Goal: Information Seeking & Learning: Check status

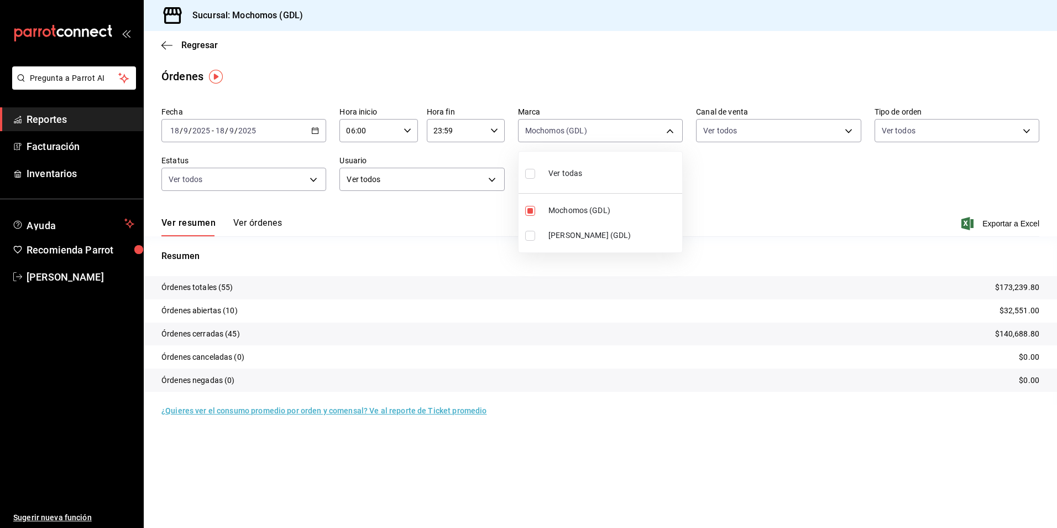
click at [193, 55] on div at bounding box center [528, 264] width 1057 height 528
click at [194, 45] on span "Regresar" at bounding box center [199, 45] width 37 height 11
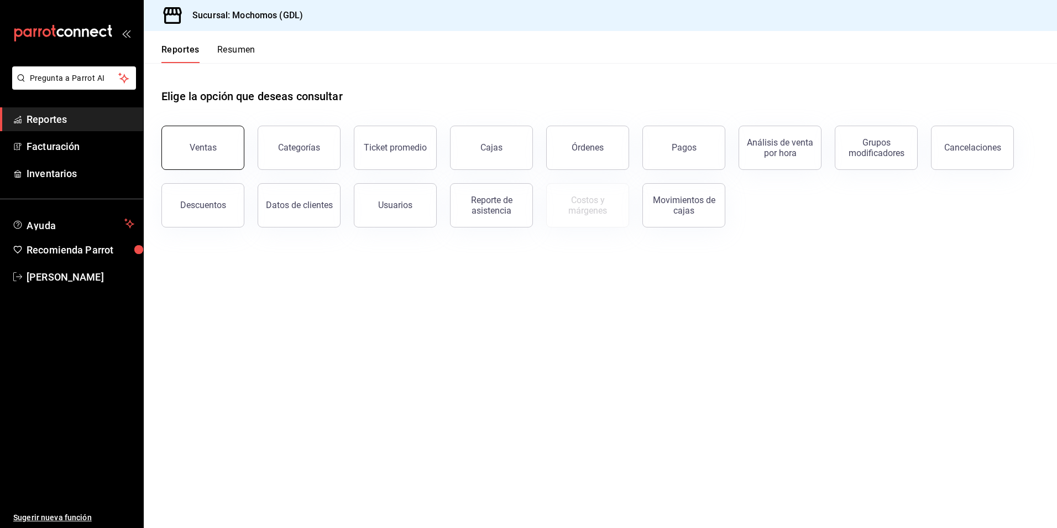
click at [220, 157] on button "Ventas" at bounding box center [202, 148] width 83 height 44
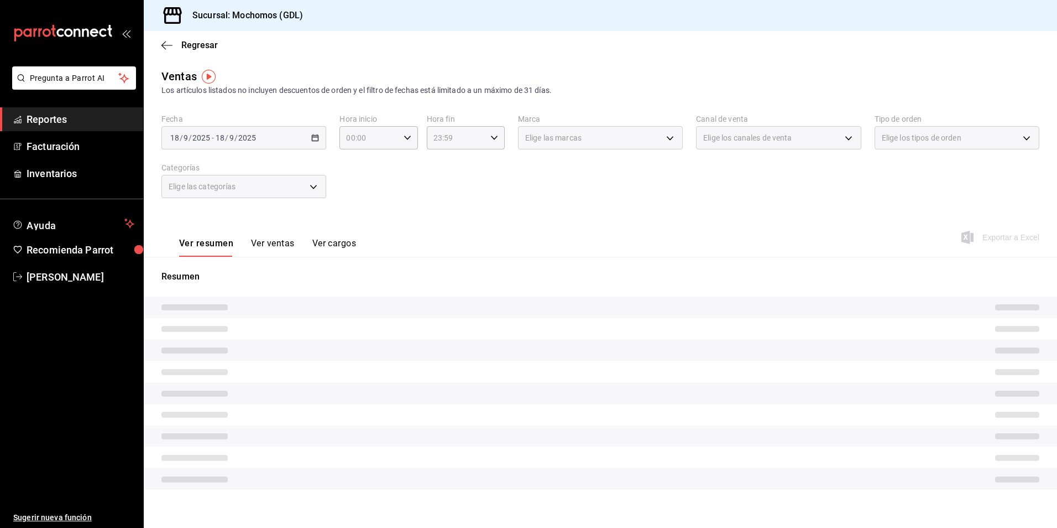
click at [315, 143] on div "[DATE] [DATE] - [DATE] [DATE]" at bounding box center [243, 137] width 165 height 23
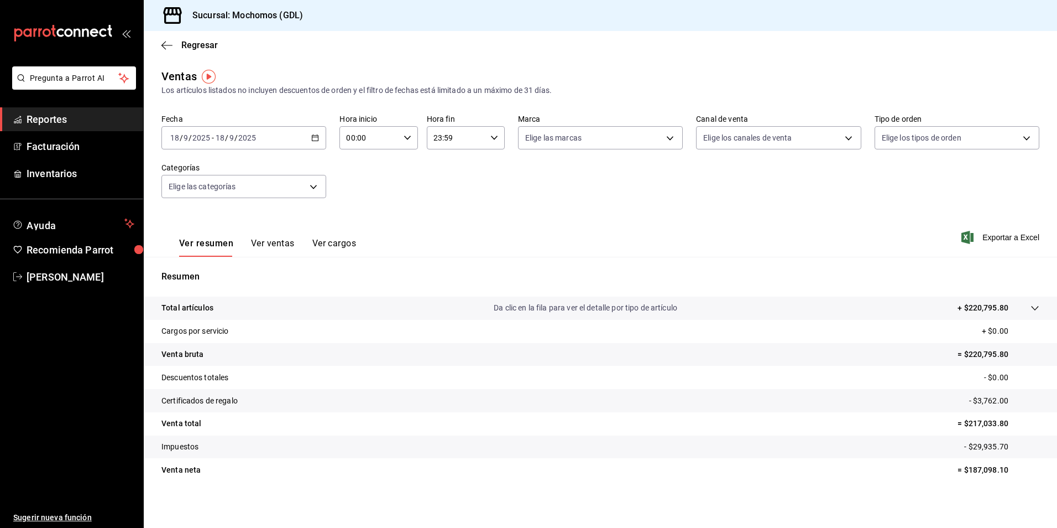
click at [315, 138] on icon "button" at bounding box center [315, 138] width 8 height 8
click at [207, 270] on span "Rango de fechas" at bounding box center [214, 271] width 86 height 12
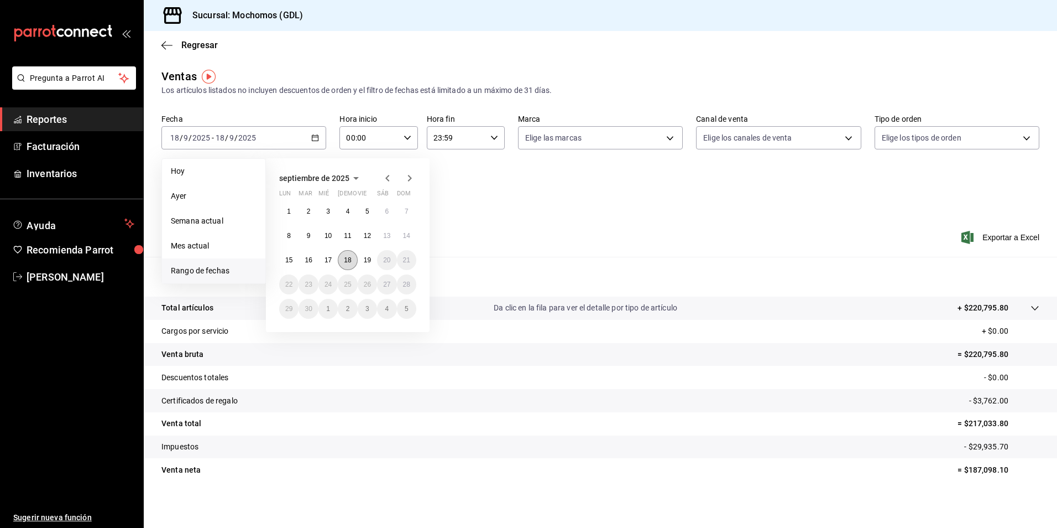
click at [356, 258] on button "18" at bounding box center [347, 260] width 19 height 20
click at [372, 262] on button "19" at bounding box center [367, 260] width 19 height 20
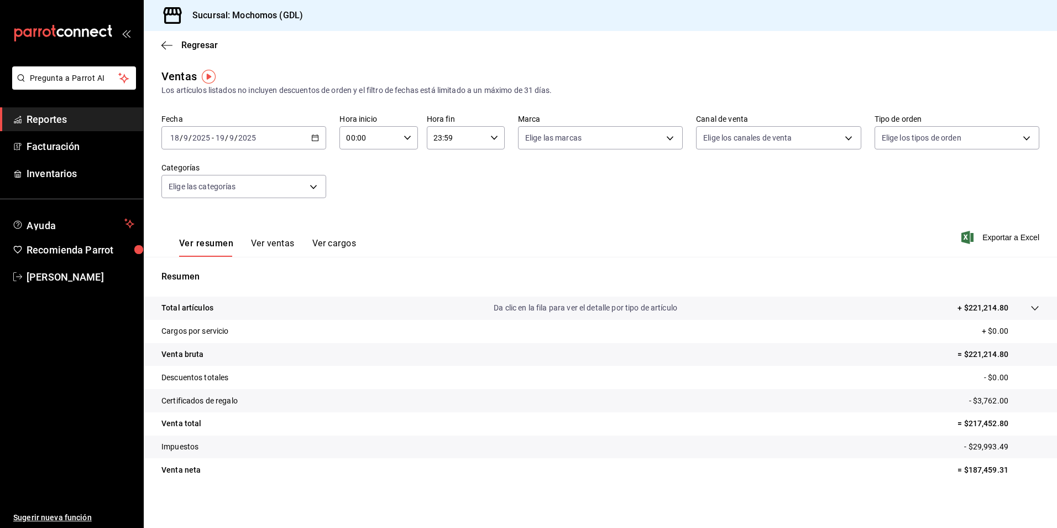
click at [409, 137] on div "00:00 Hora inicio" at bounding box center [379, 137] width 78 height 23
click at [352, 220] on span "04" at bounding box center [357, 216] width 21 height 9
type input "04:00"
click at [530, 143] on div at bounding box center [528, 264] width 1057 height 528
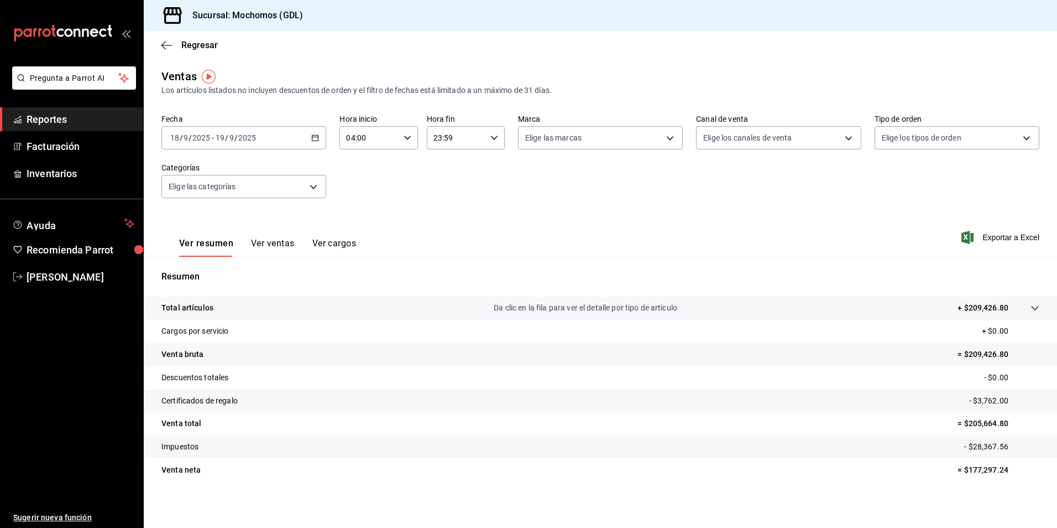
click at [529, 134] on body "Pregunta a Parrot AI Reportes Facturación Inventarios Ayuda Recomienda Parrot […" at bounding box center [528, 264] width 1057 height 528
click at [552, 214] on span "Mochomos (GDL)" at bounding box center [609, 218] width 128 height 12
type input "36c25d4a-7cb0-456c-a434-e981d54830bc"
checkbox input "true"
click at [740, 132] on div at bounding box center [528, 264] width 1057 height 528
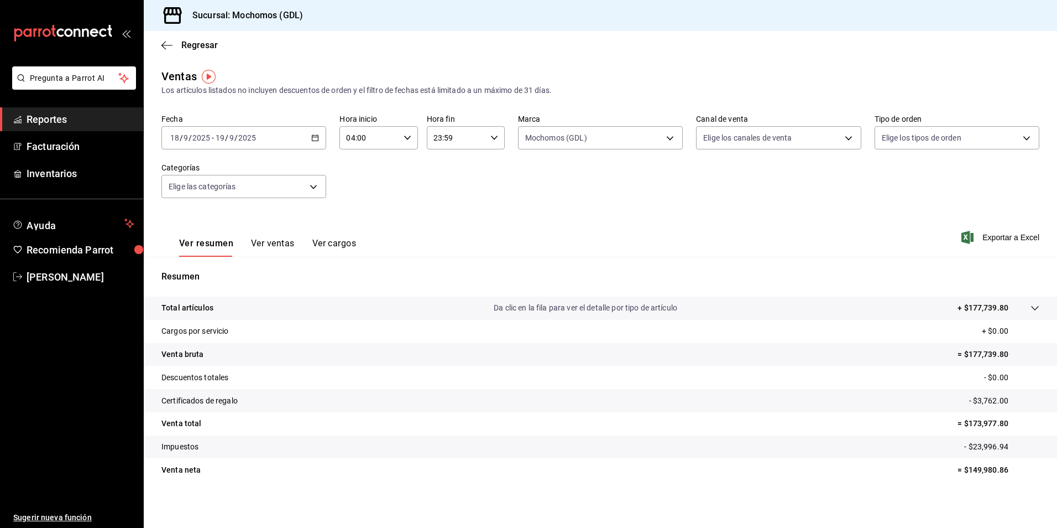
click at [742, 143] on body "Pregunta a Parrot AI Reportes Facturación Inventarios Ayuda Recomienda Parrot […" at bounding box center [528, 264] width 1057 height 528
click at [722, 178] on span "Ver todos" at bounding box center [739, 181] width 34 height 12
type input "PARROT,UBER_EATS,RAPPI,DIDI_FOOD,ONLINE"
checkbox input "true"
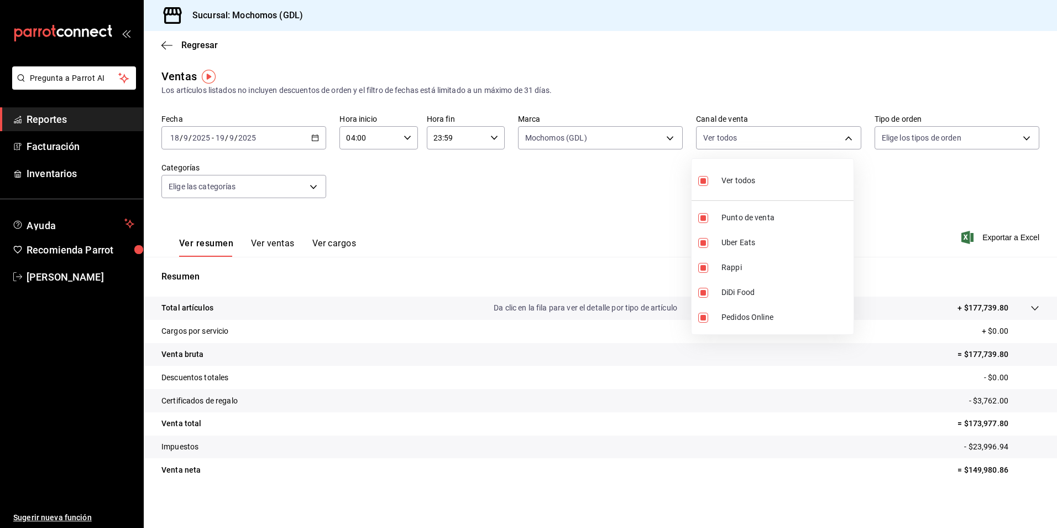
checkbox input "true"
click at [899, 138] on div at bounding box center [528, 264] width 1057 height 528
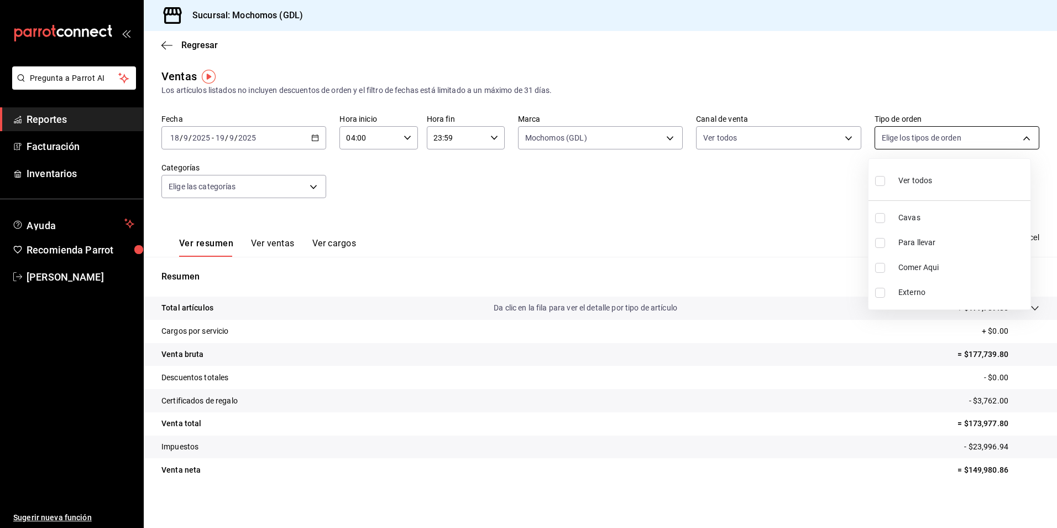
click at [889, 139] on body "Pregunta a Parrot AI Reportes Facturación Inventarios Ayuda Recomienda Parrot […" at bounding box center [528, 264] width 1057 height 528
click at [885, 170] on div "Ver todos" at bounding box center [904, 180] width 57 height 24
type input "c3d0baef-30c0-4718-9d76-caab43e27316,13c4cc4a-99d2-42c0-ba96-c3de8c08c13d,7b791…"
checkbox input "true"
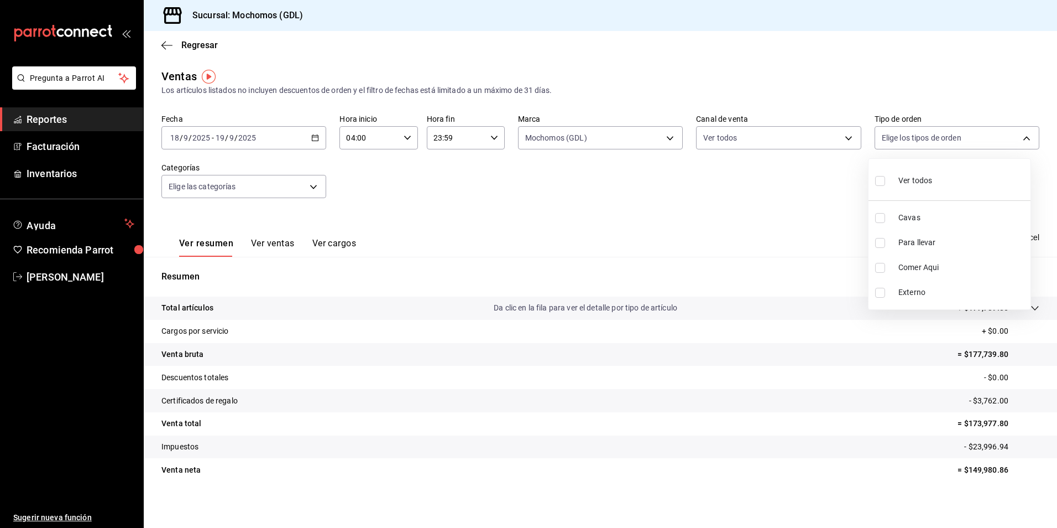
checkbox input "true"
click at [237, 194] on div at bounding box center [528, 264] width 1057 height 528
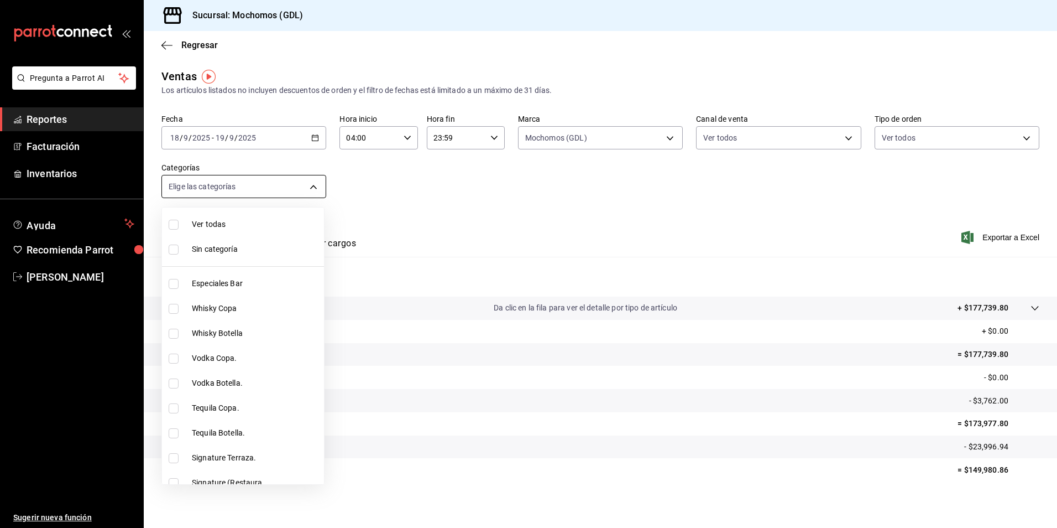
click at [206, 191] on body "Pregunta a Parrot AI Reportes Facturación Inventarios Ayuda Recomienda Parrot […" at bounding box center [528, 264] width 1057 height 528
click at [196, 221] on span "Ver todas" at bounding box center [256, 224] width 128 height 12
type input "c0db8a99-aef8-4e9c-862d-72763fc5d605,0e6da5ad-e1ed-4623-8a7f-4db137866549,4ba6e…"
checkbox input "true"
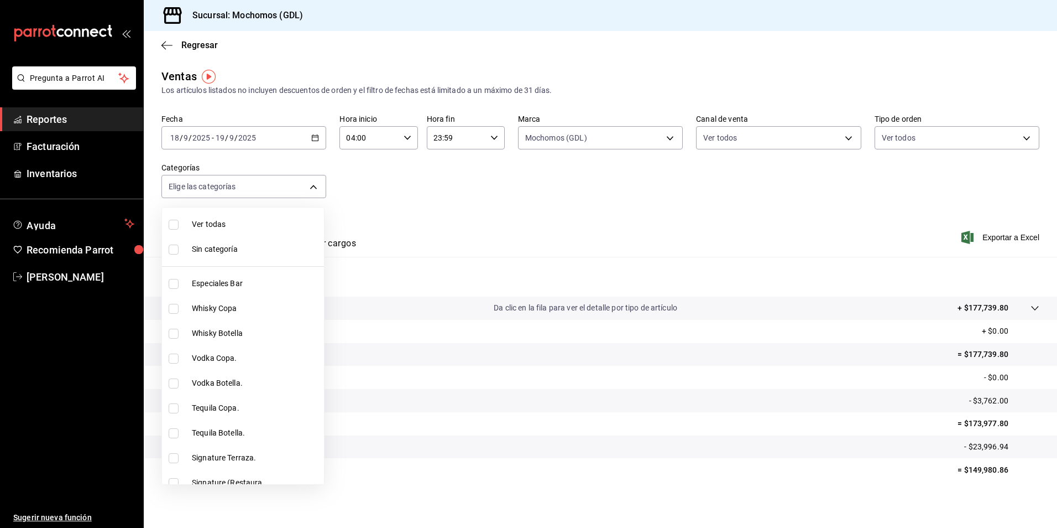
checkbox input "true"
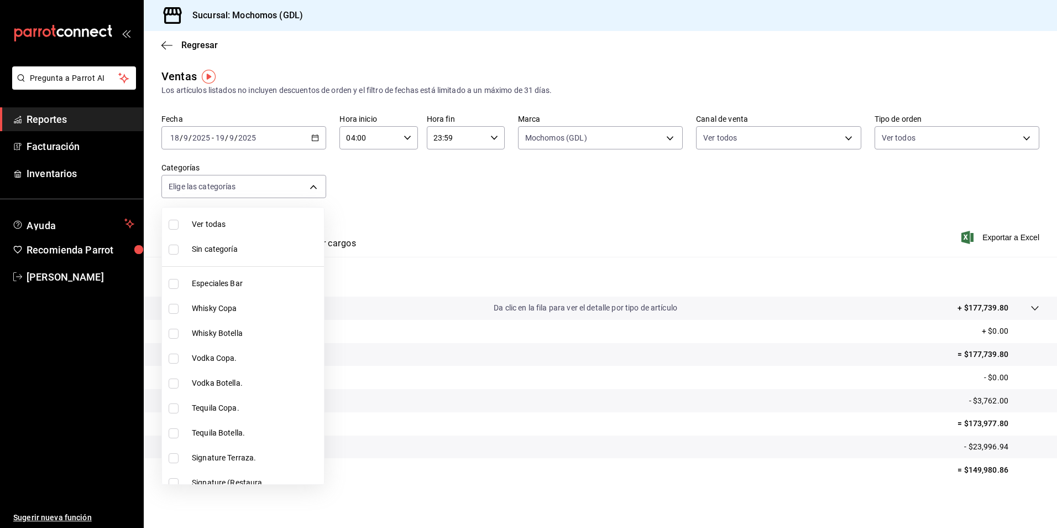
checkbox input "true"
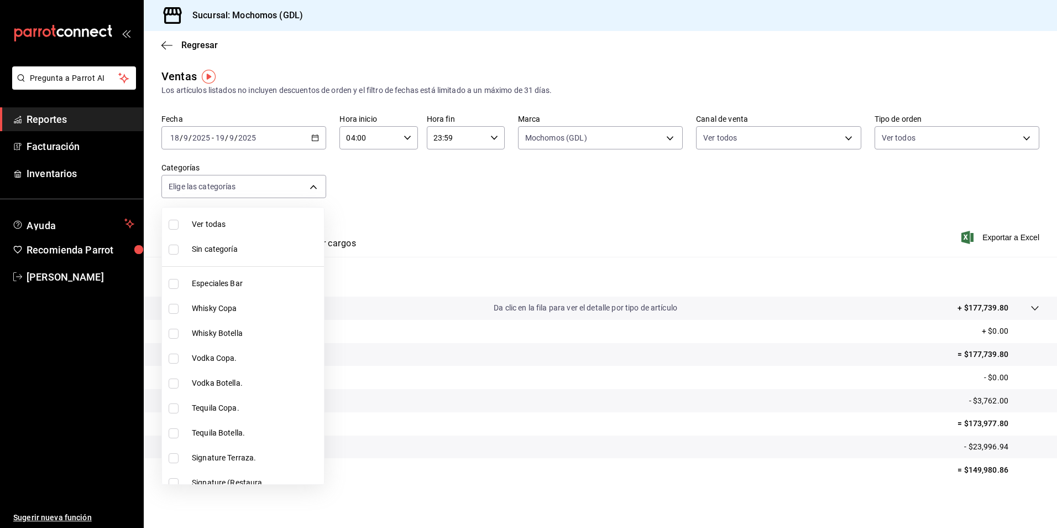
checkbox input "true"
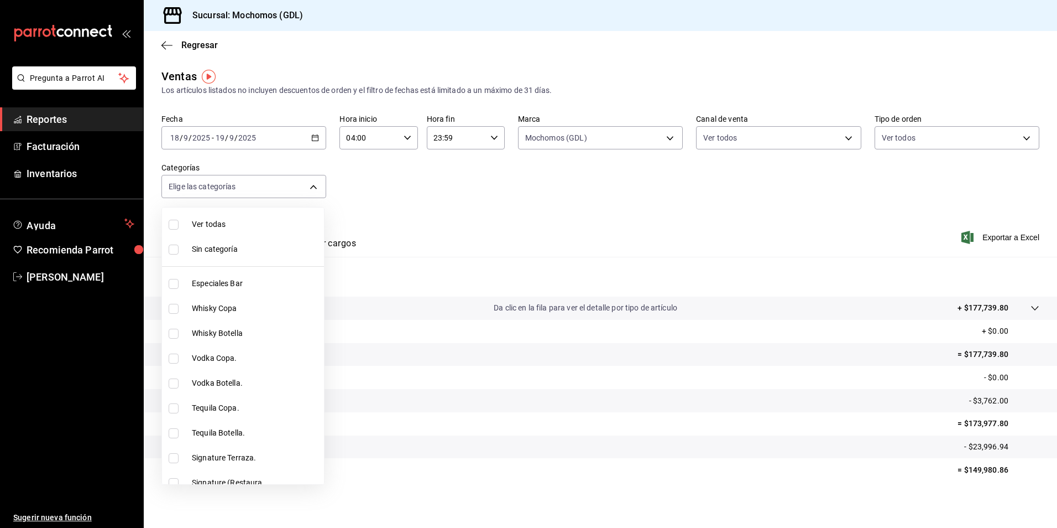
checkbox input "true"
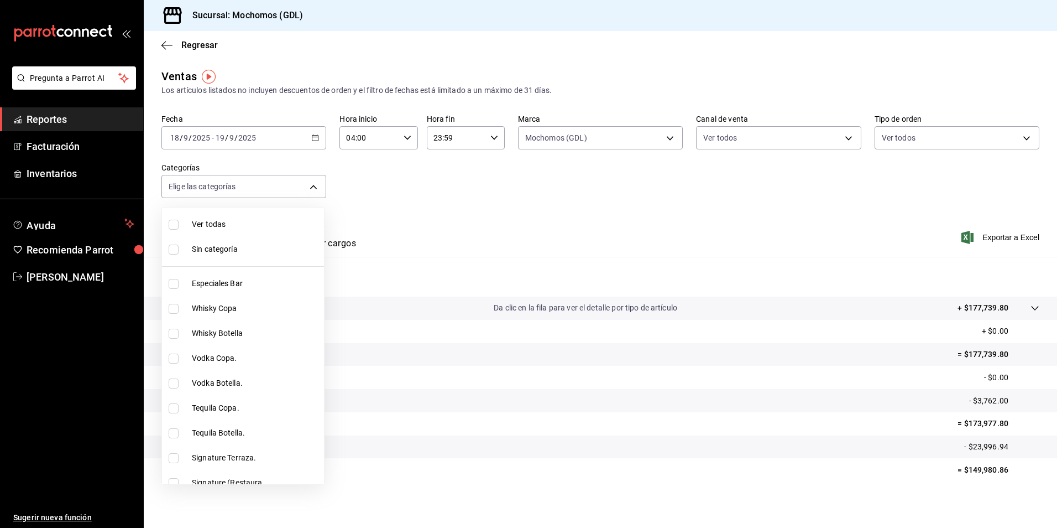
checkbox input "true"
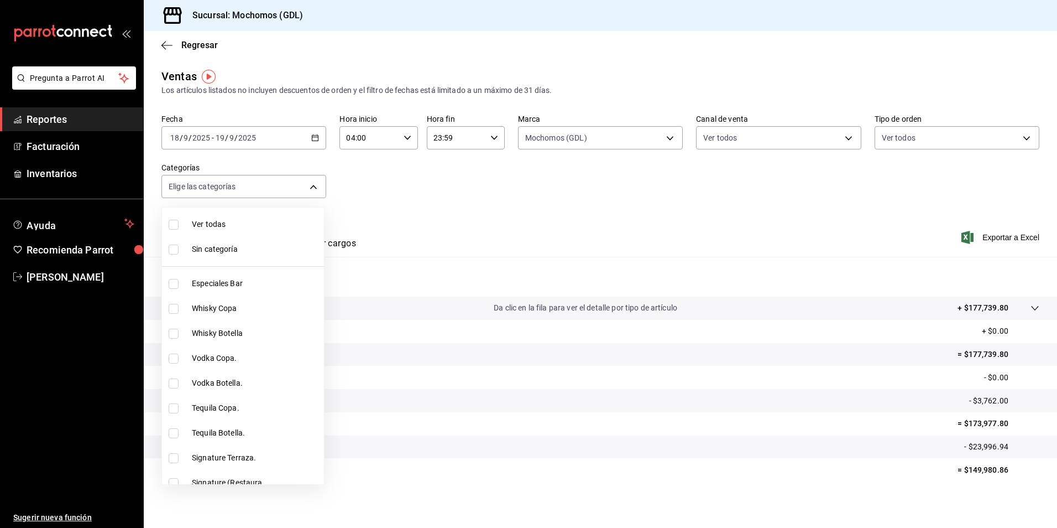
checkbox input "true"
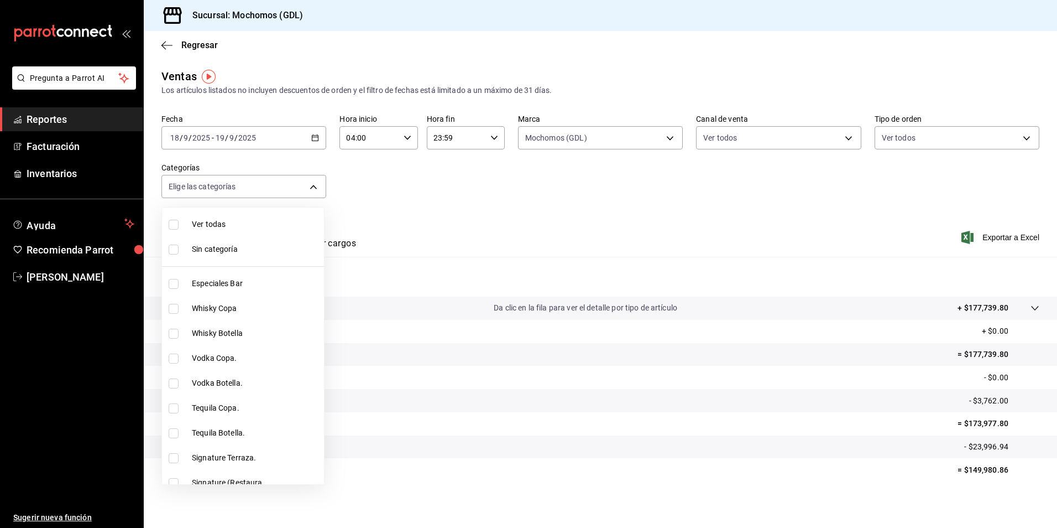
checkbox input "true"
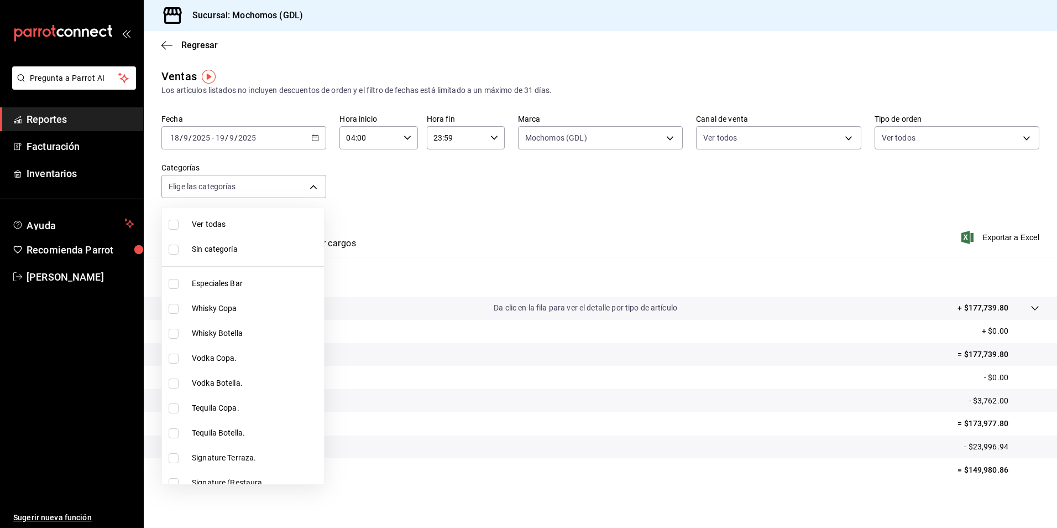
checkbox input "true"
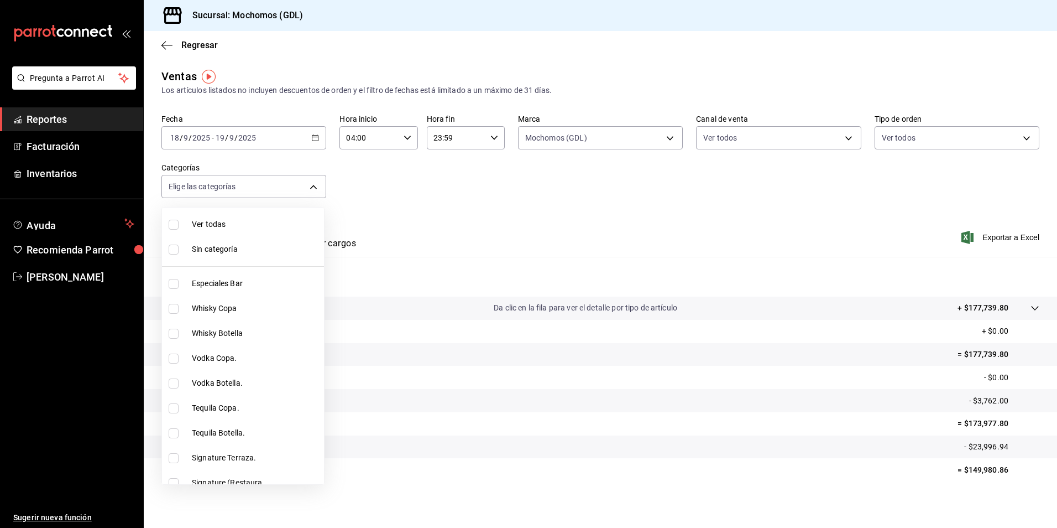
checkbox input "true"
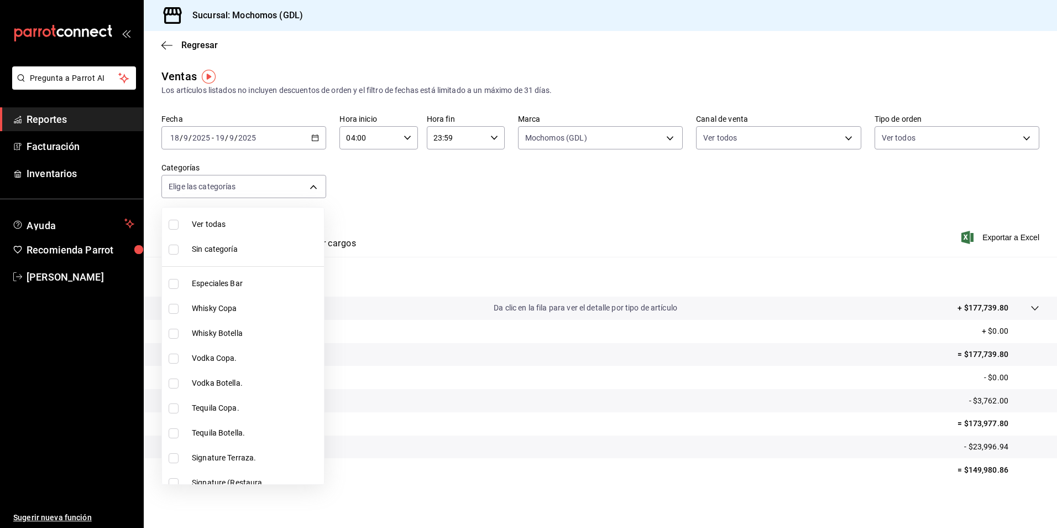
checkbox input "true"
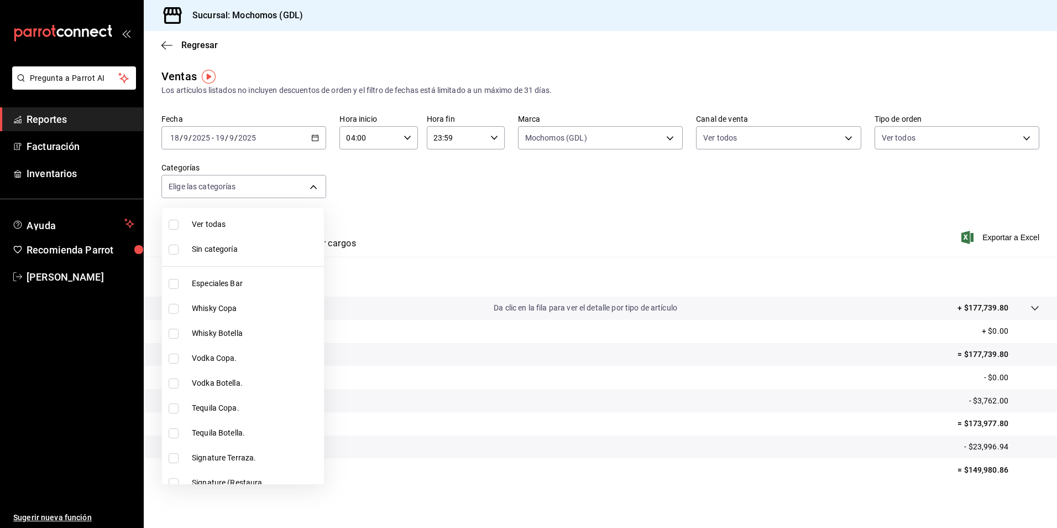
checkbox input "true"
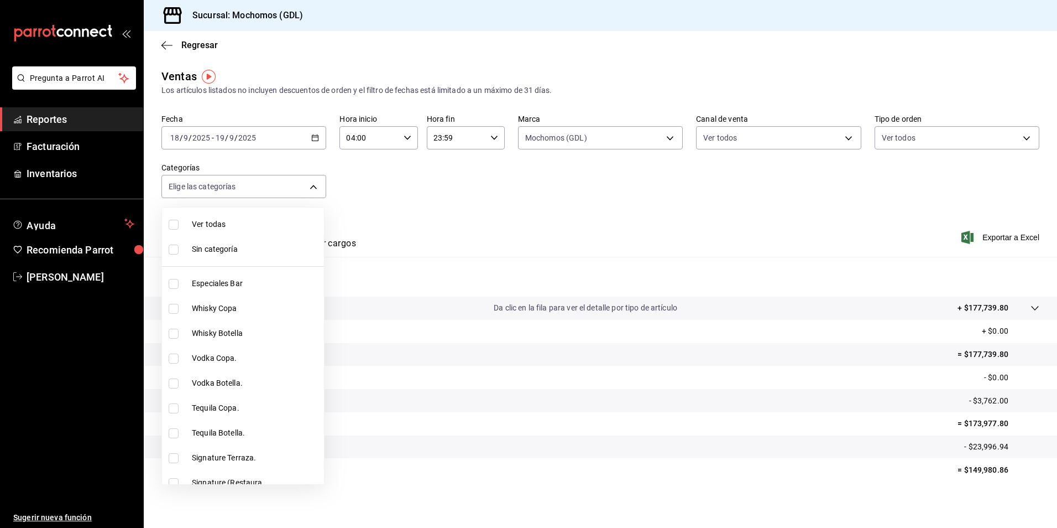
checkbox input "true"
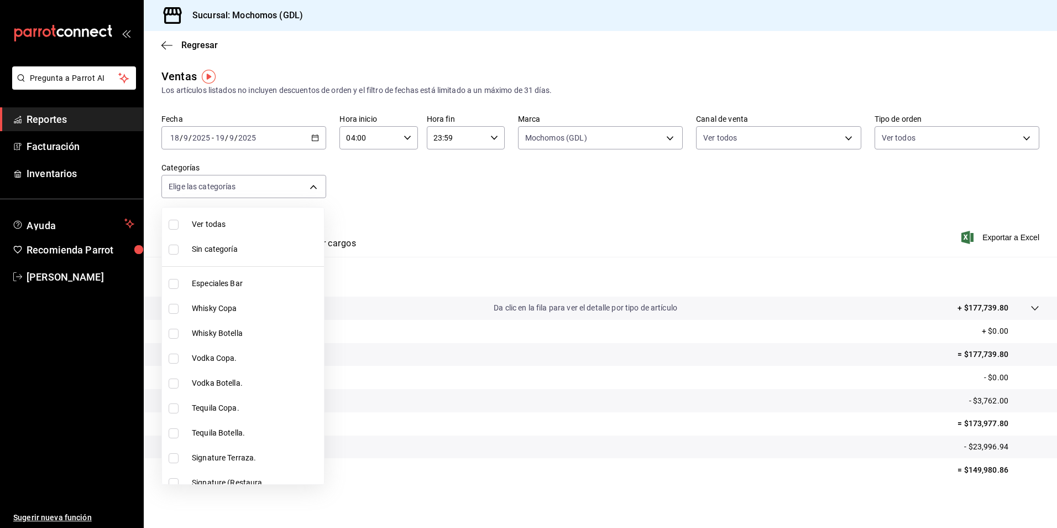
checkbox input "true"
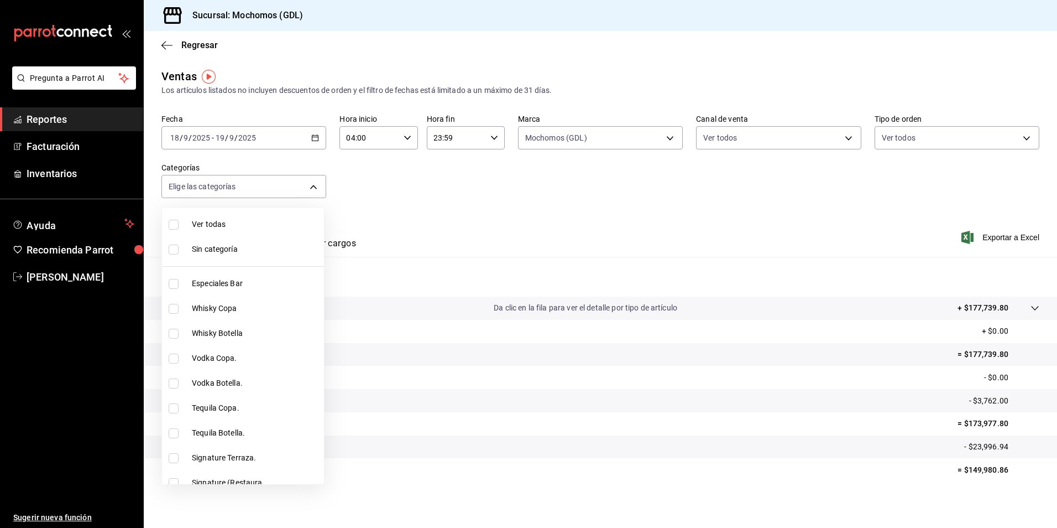
checkbox input "true"
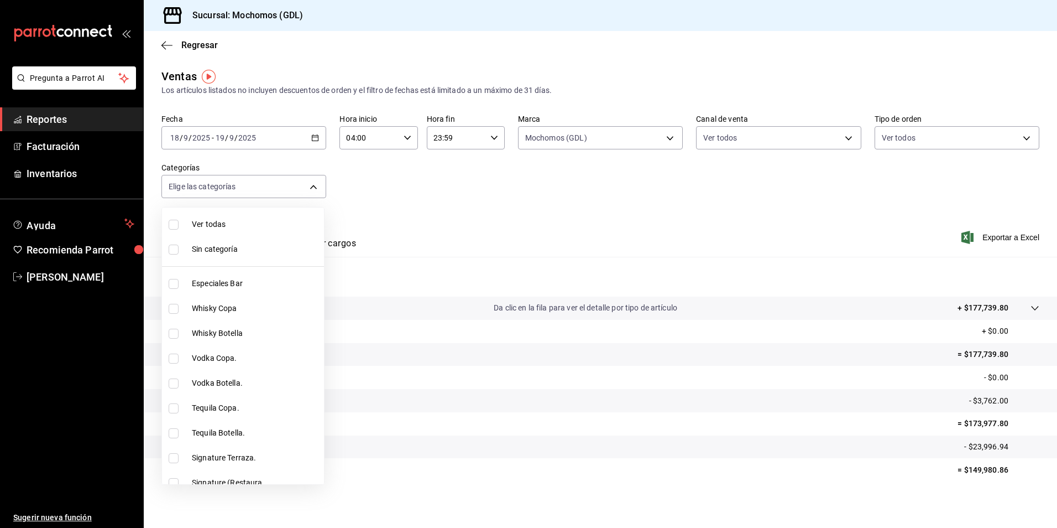
checkbox input "true"
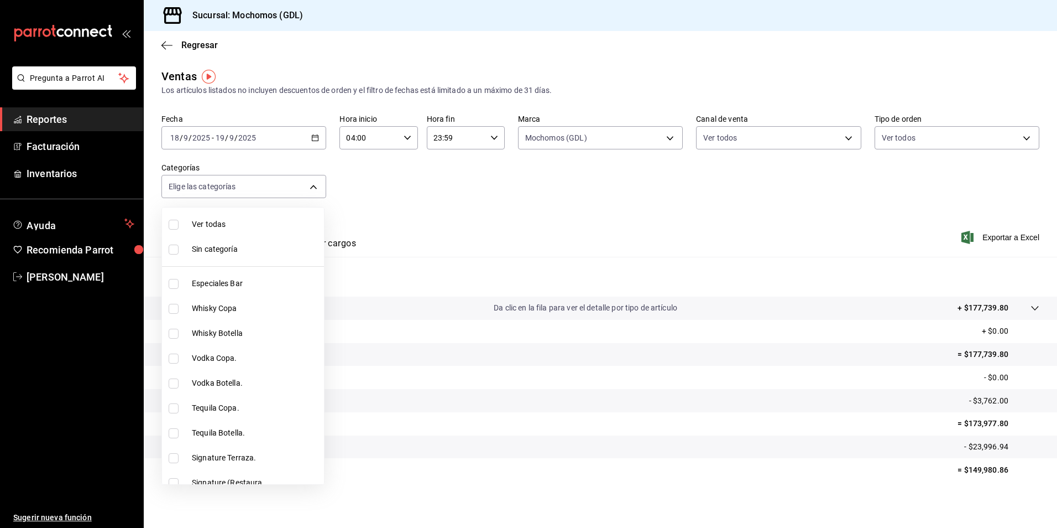
checkbox input "true"
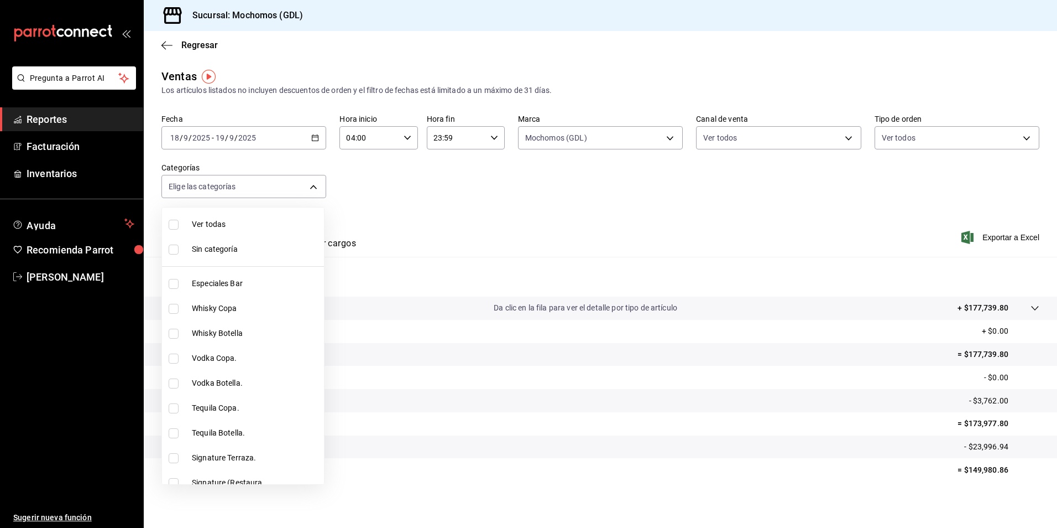
checkbox input "true"
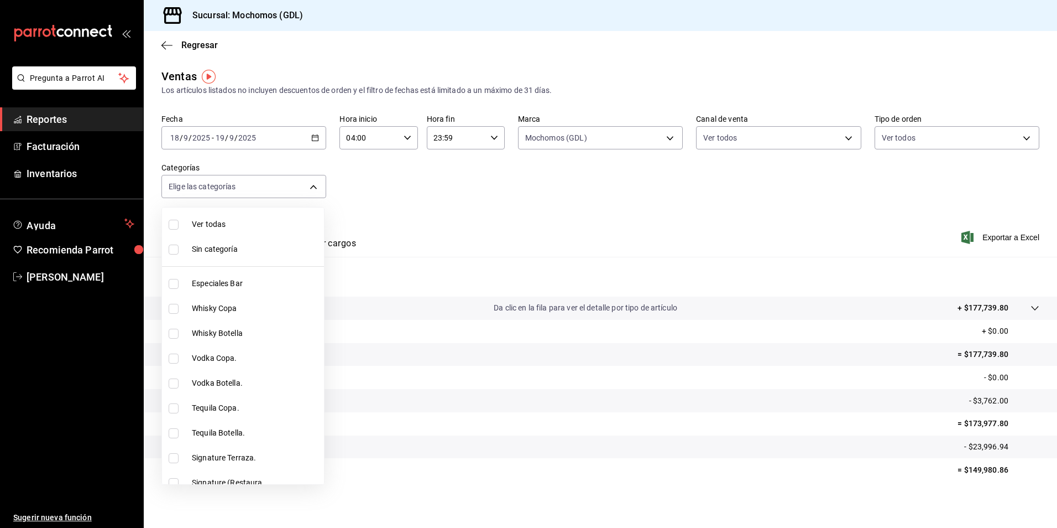
checkbox input "true"
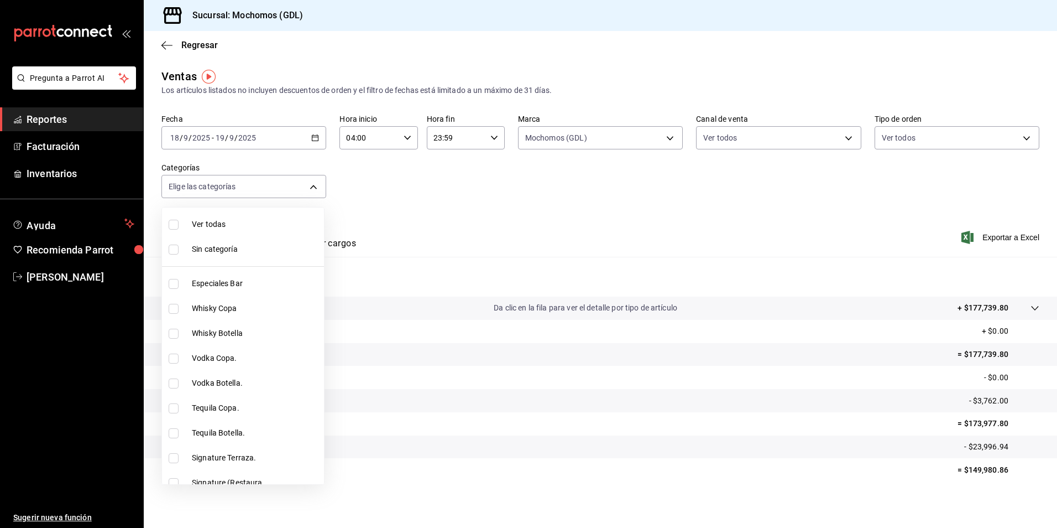
checkbox input "true"
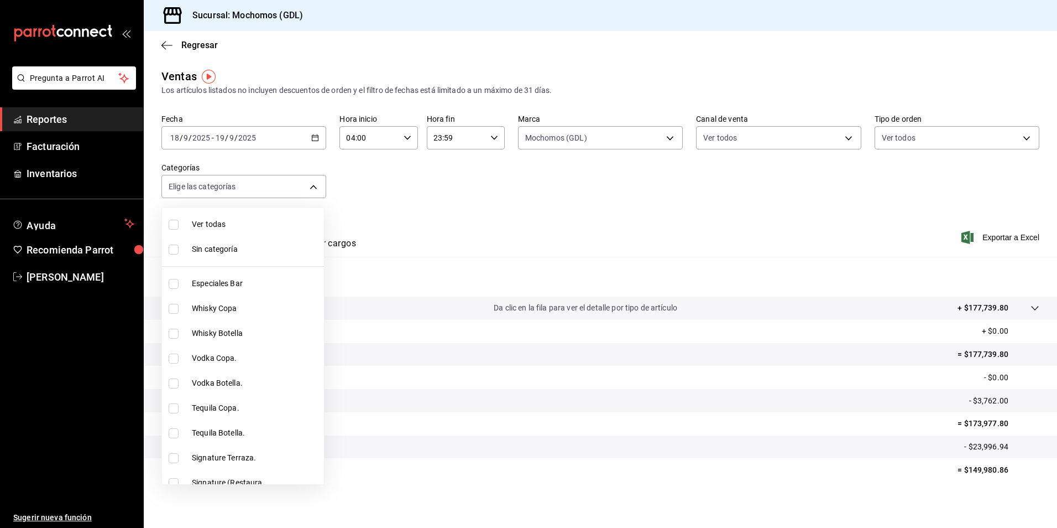
checkbox input "true"
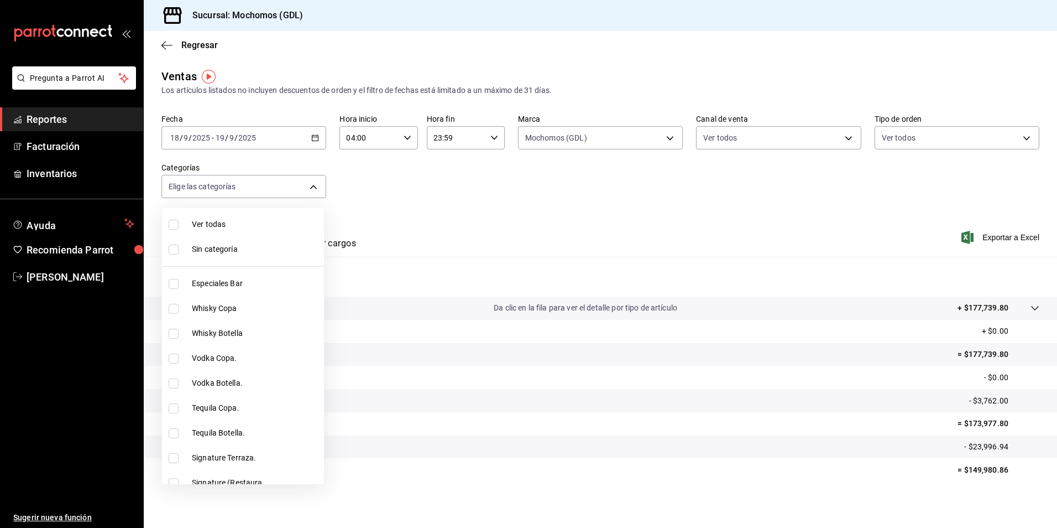
checkbox input "true"
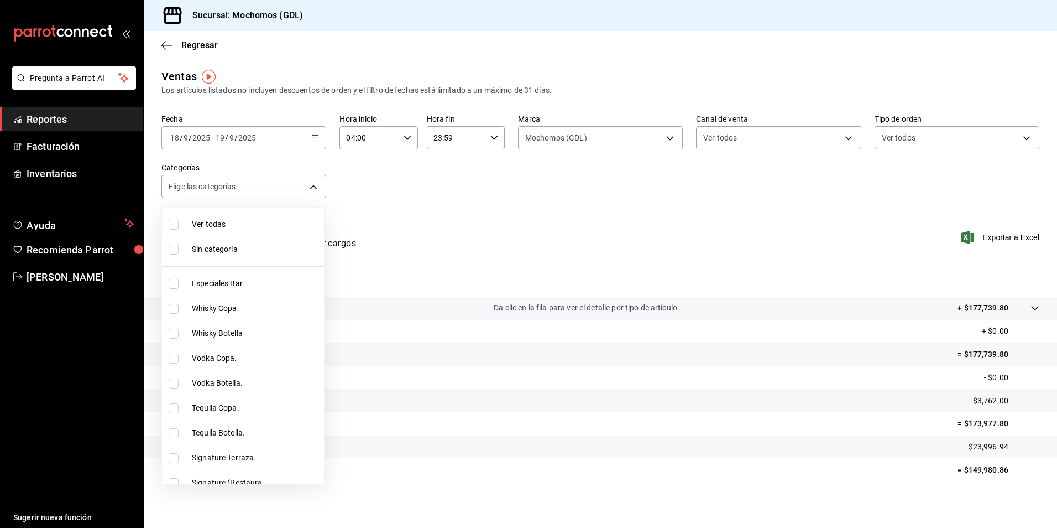
checkbox input "true"
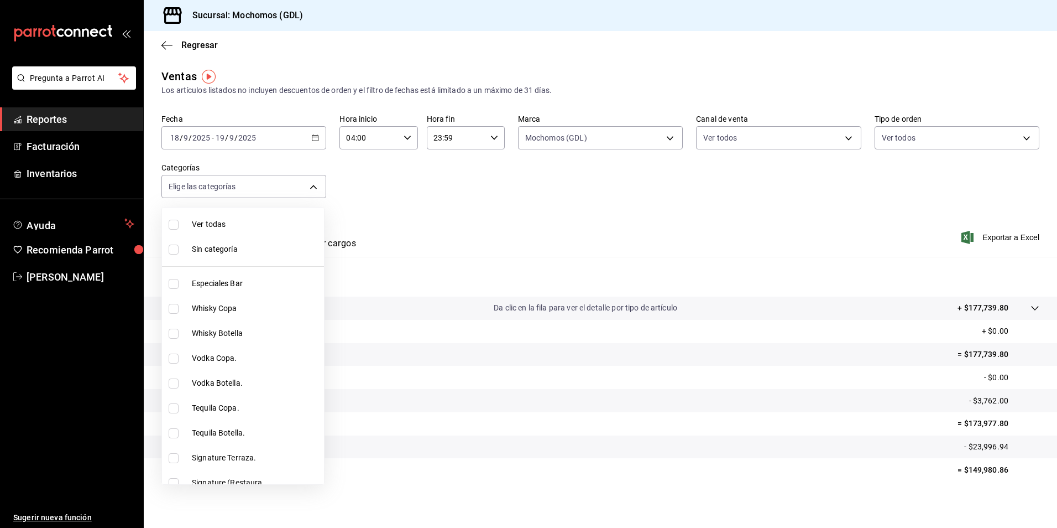
checkbox input "true"
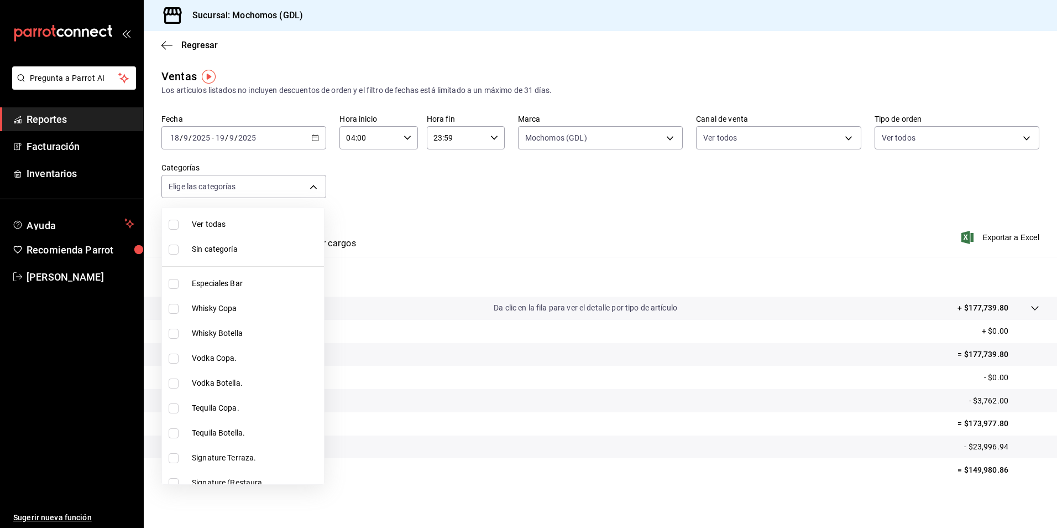
checkbox input "true"
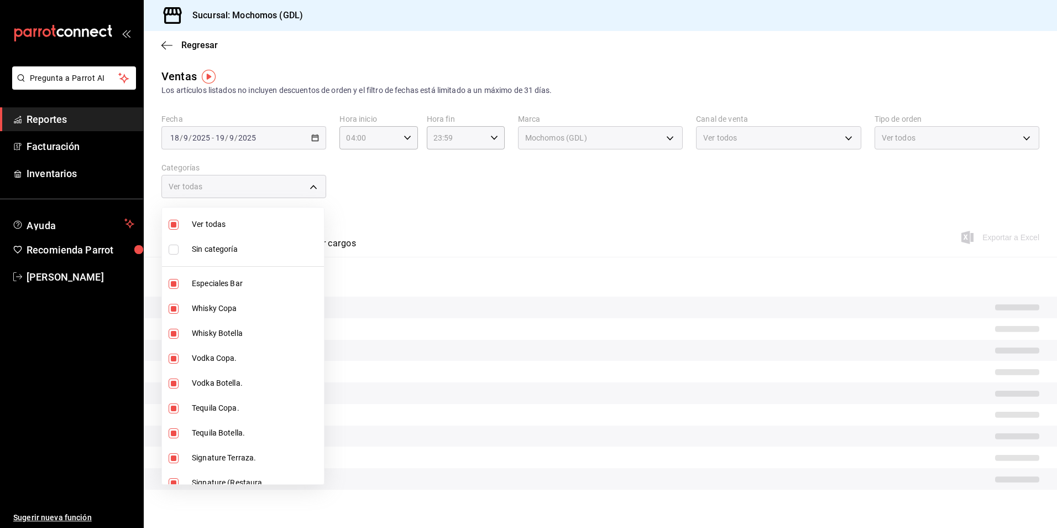
click at [187, 244] on li "Sin categoría" at bounding box center [243, 249] width 162 height 25
checkbox input "true"
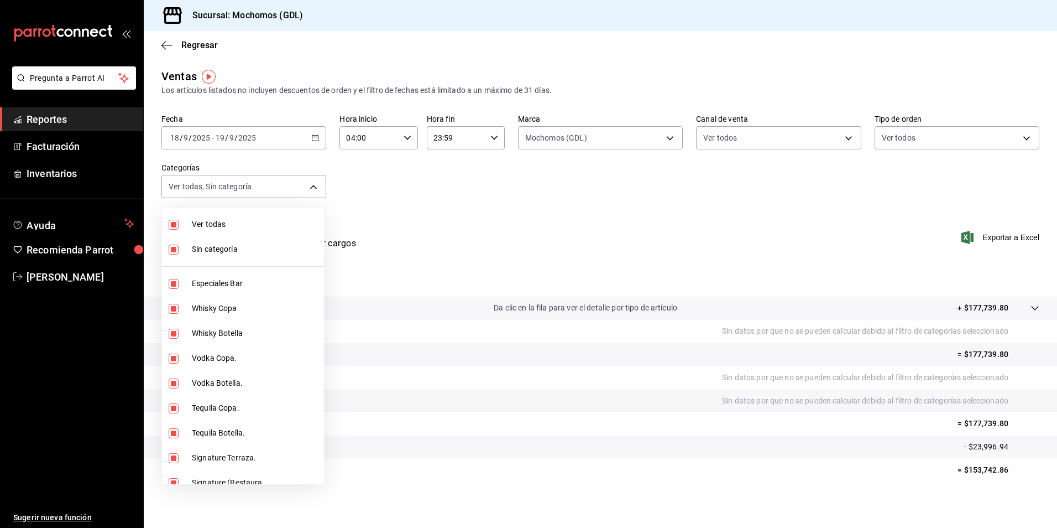
click at [466, 223] on div at bounding box center [528, 264] width 1057 height 528
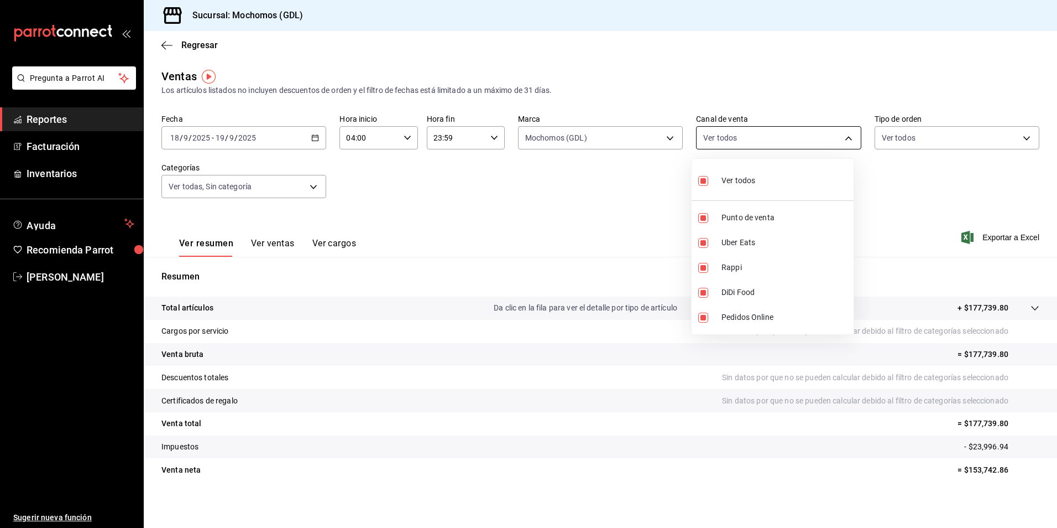
click at [710, 144] on body "Pregunta a Parrot AI Reportes Facturación Inventarios Ayuda Recomienda Parrot […" at bounding box center [528, 264] width 1057 height 528
click at [717, 308] on li "Pedidos Online" at bounding box center [773, 317] width 162 height 25
type input "PARROT,UBER_EATS,RAPPI,DIDI_FOOD"
checkbox input "false"
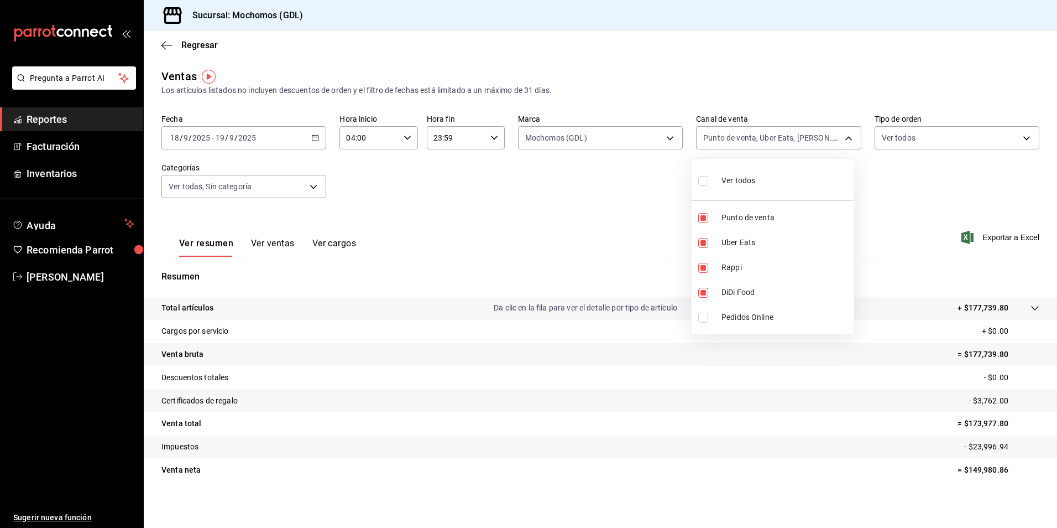
click at [468, 232] on div at bounding box center [528, 264] width 1057 height 528
click at [618, 142] on body "Pregunta a Parrot AI Reportes Facturación Inventarios Ayuda Recomienda Parrot […" at bounding box center [528, 264] width 1057 height 528
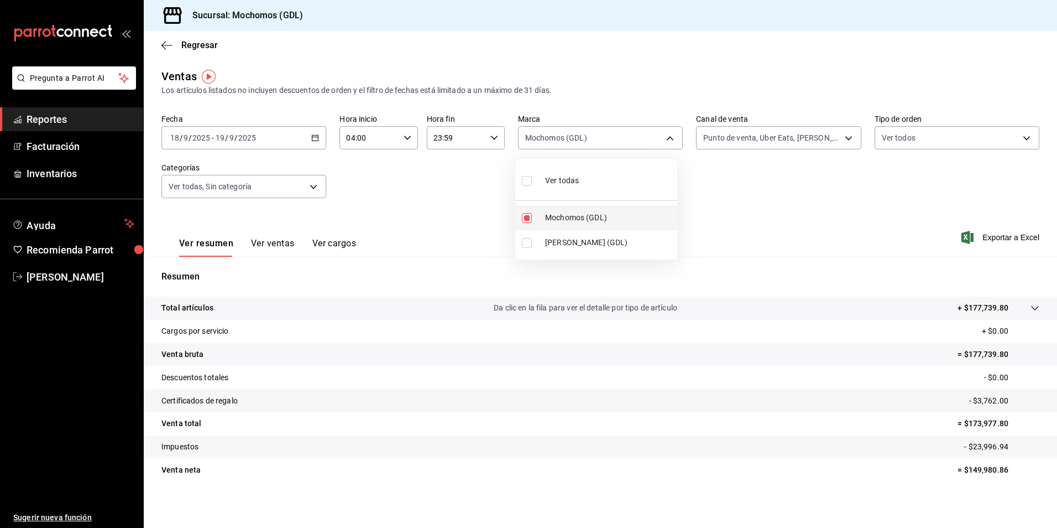
click at [574, 212] on span "Mochomos (GDL)" at bounding box center [609, 218] width 128 height 12
checkbox input "false"
click at [550, 244] on span "[PERSON_NAME] (GDL)" at bounding box center [609, 243] width 128 height 12
type input "9cac9703-0c5a-4d8b-addd-5b6b571d65b9"
checkbox input "true"
